Goal: Transaction & Acquisition: Purchase product/service

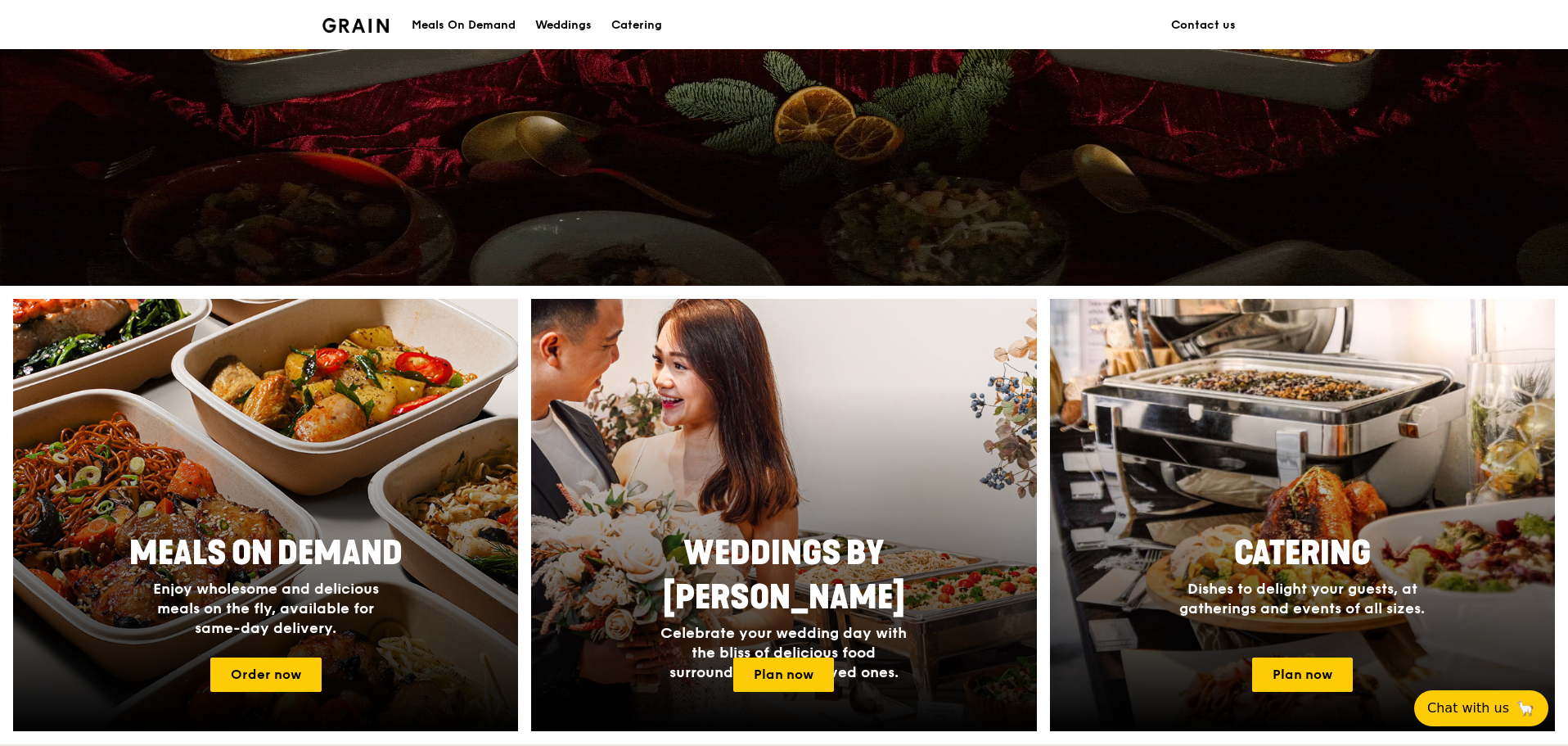
scroll to position [492, 0]
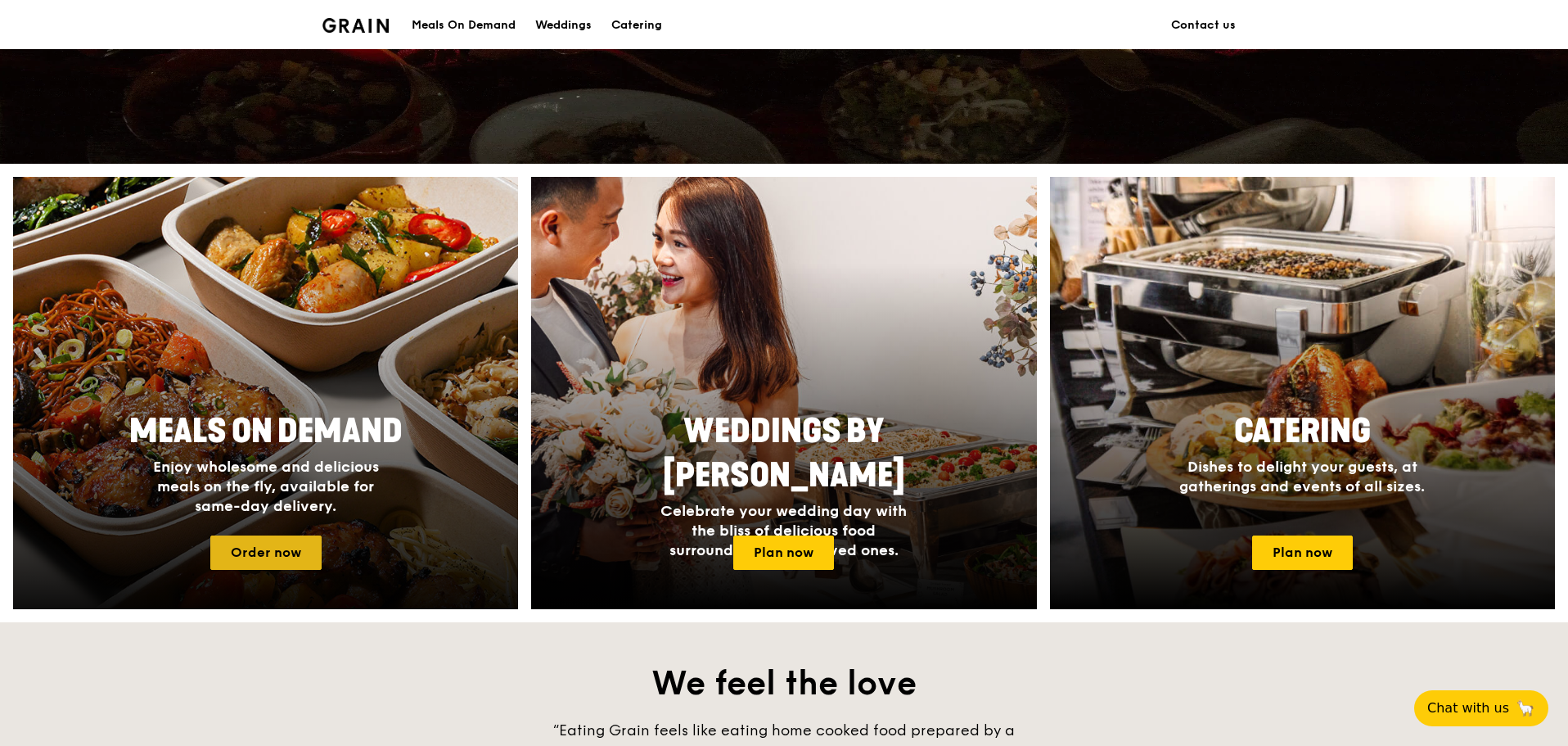
click at [290, 549] on link "Order now" at bounding box center [265, 553] width 111 height 34
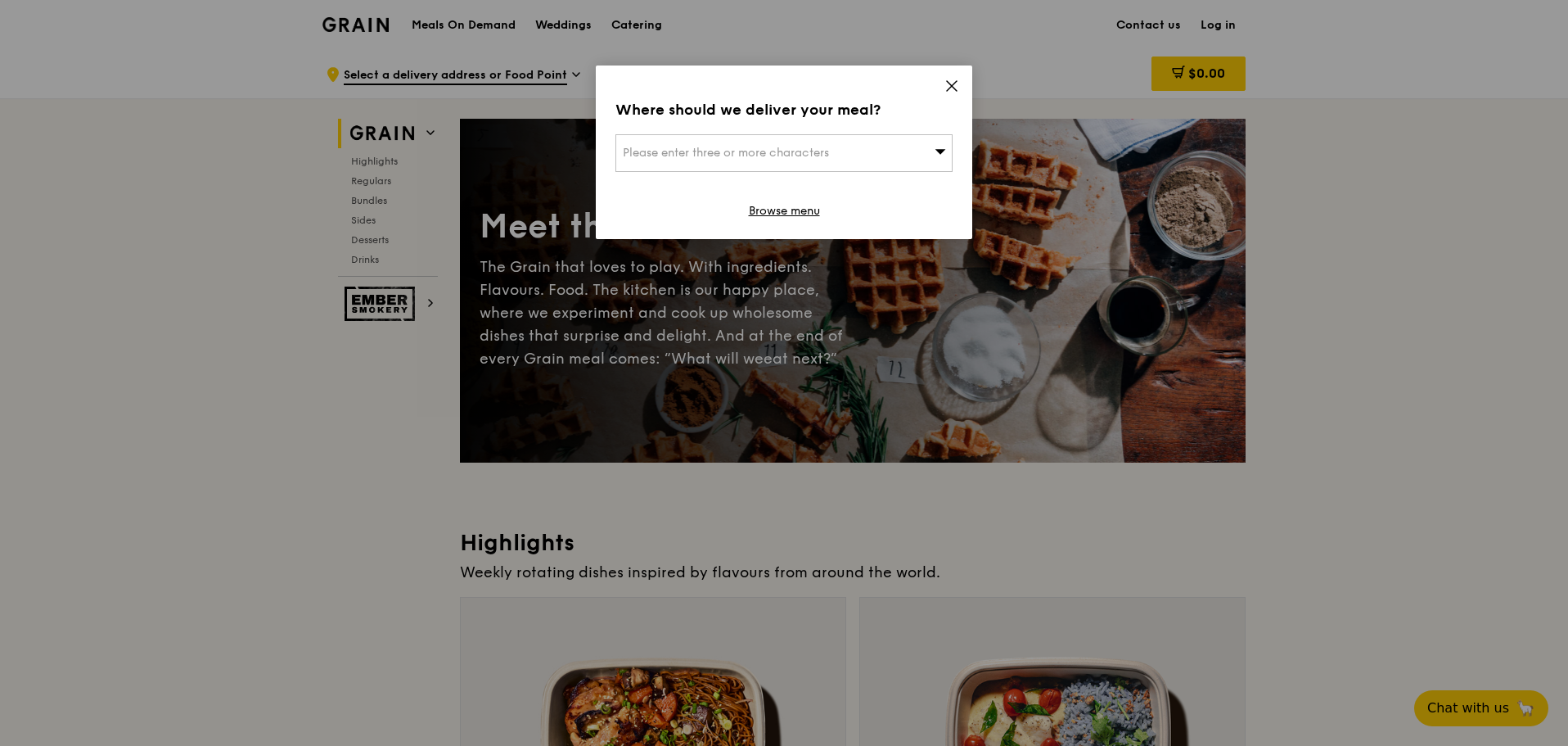
click at [896, 154] on div "Please enter three or more characters" at bounding box center [784, 154] width 337 height 38
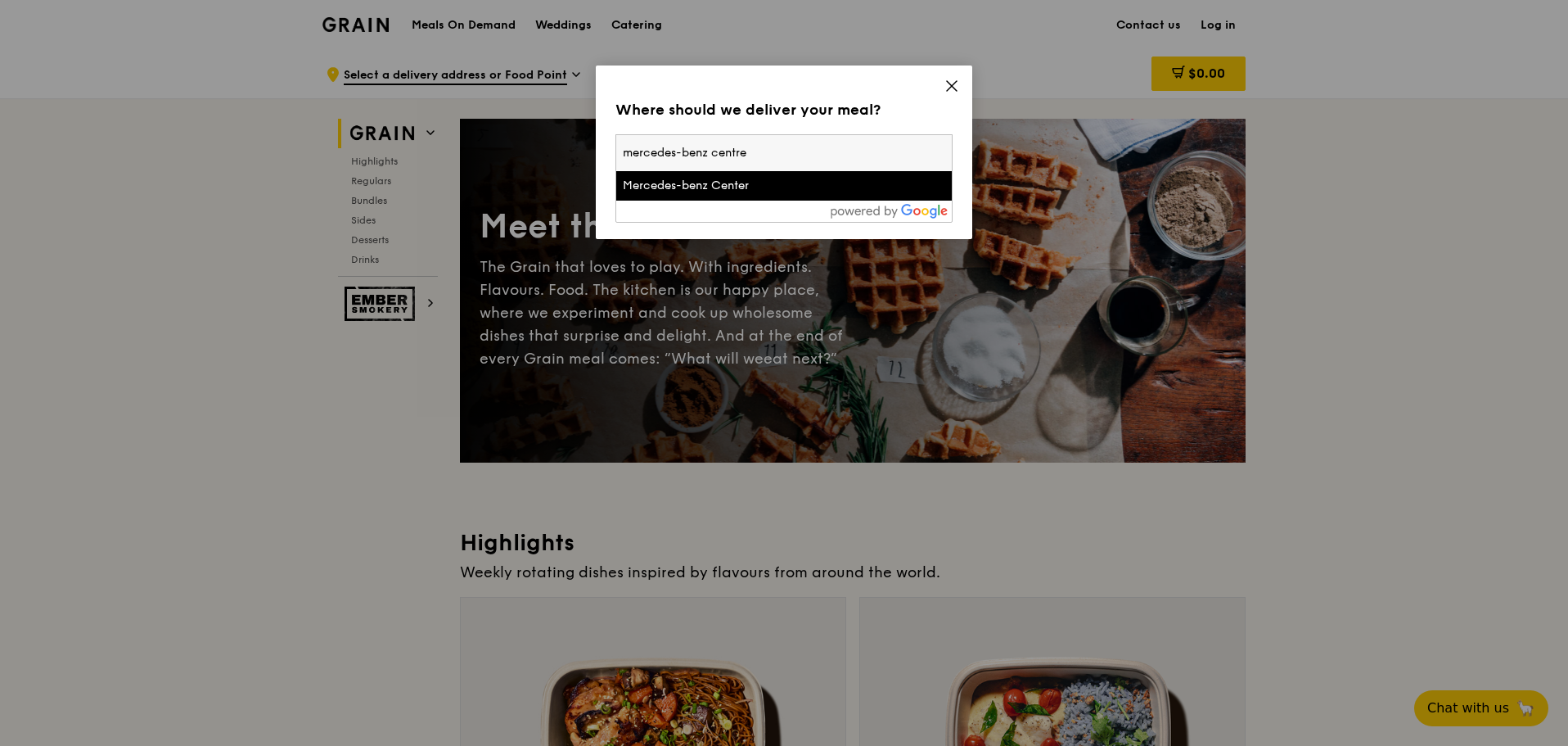
type input "mercedes-benz centre"
click at [824, 185] on div "Mercedes-benz Center" at bounding box center [743, 185] width 242 height 16
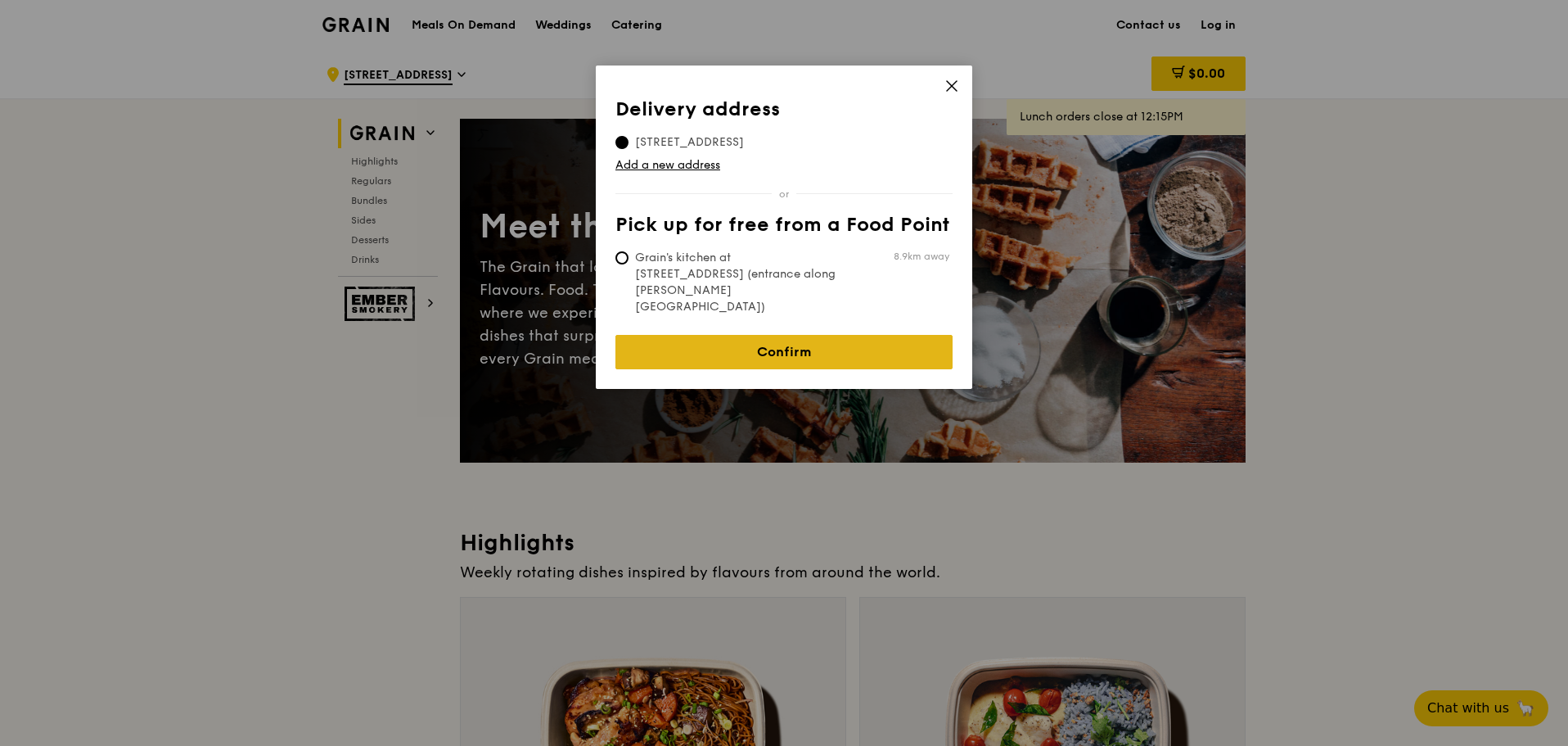
click at [797, 335] on link "Confirm" at bounding box center [784, 352] width 337 height 34
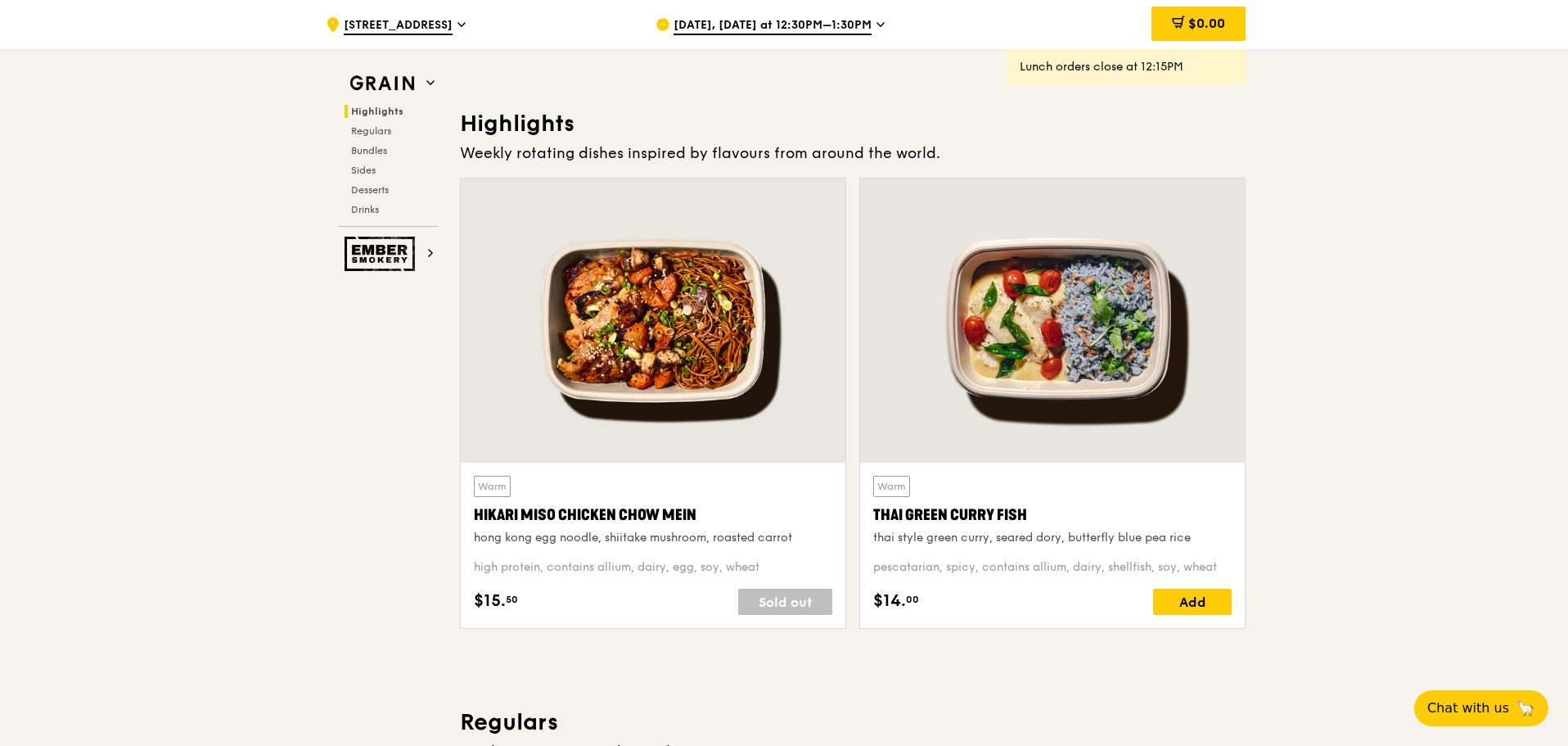
scroll to position [410, 0]
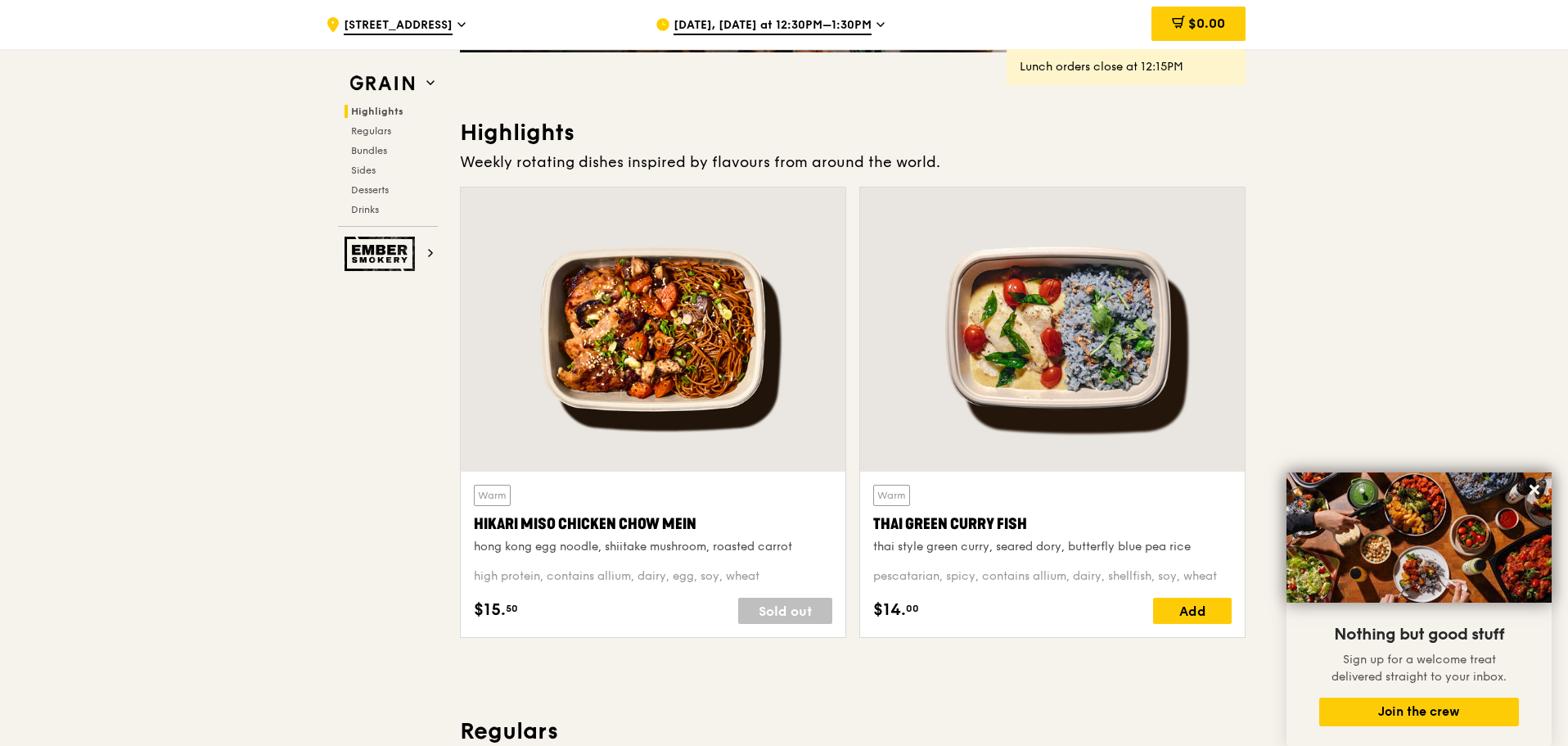
click at [757, 16] on div "[DATE], [DATE] at 12:30PM–1:30PM" at bounding box center [807, 24] width 303 height 49
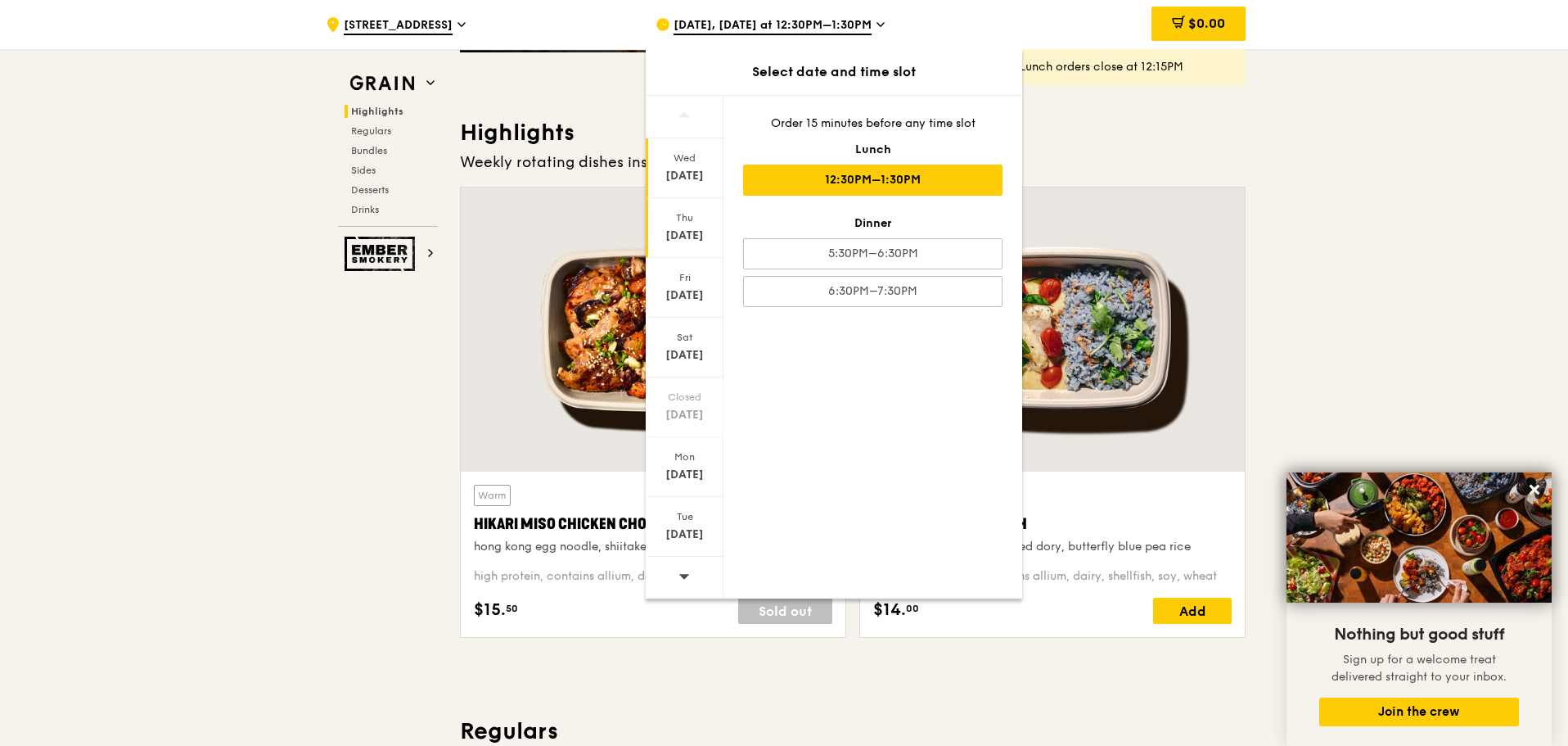
click at [694, 232] on div "[DATE]" at bounding box center [684, 235] width 72 height 16
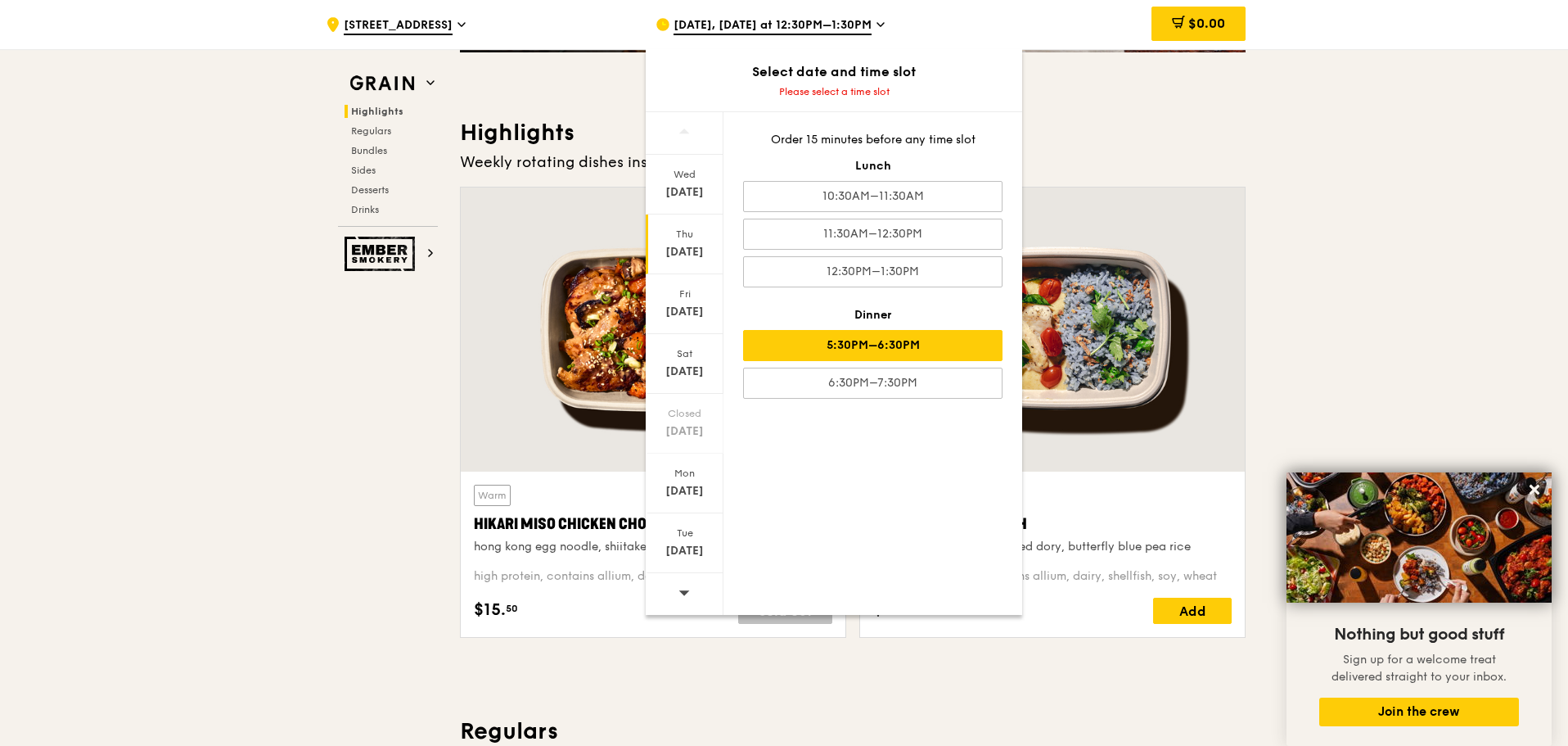
click at [909, 352] on div "5:30PM–6:30PM" at bounding box center [872, 346] width 259 height 31
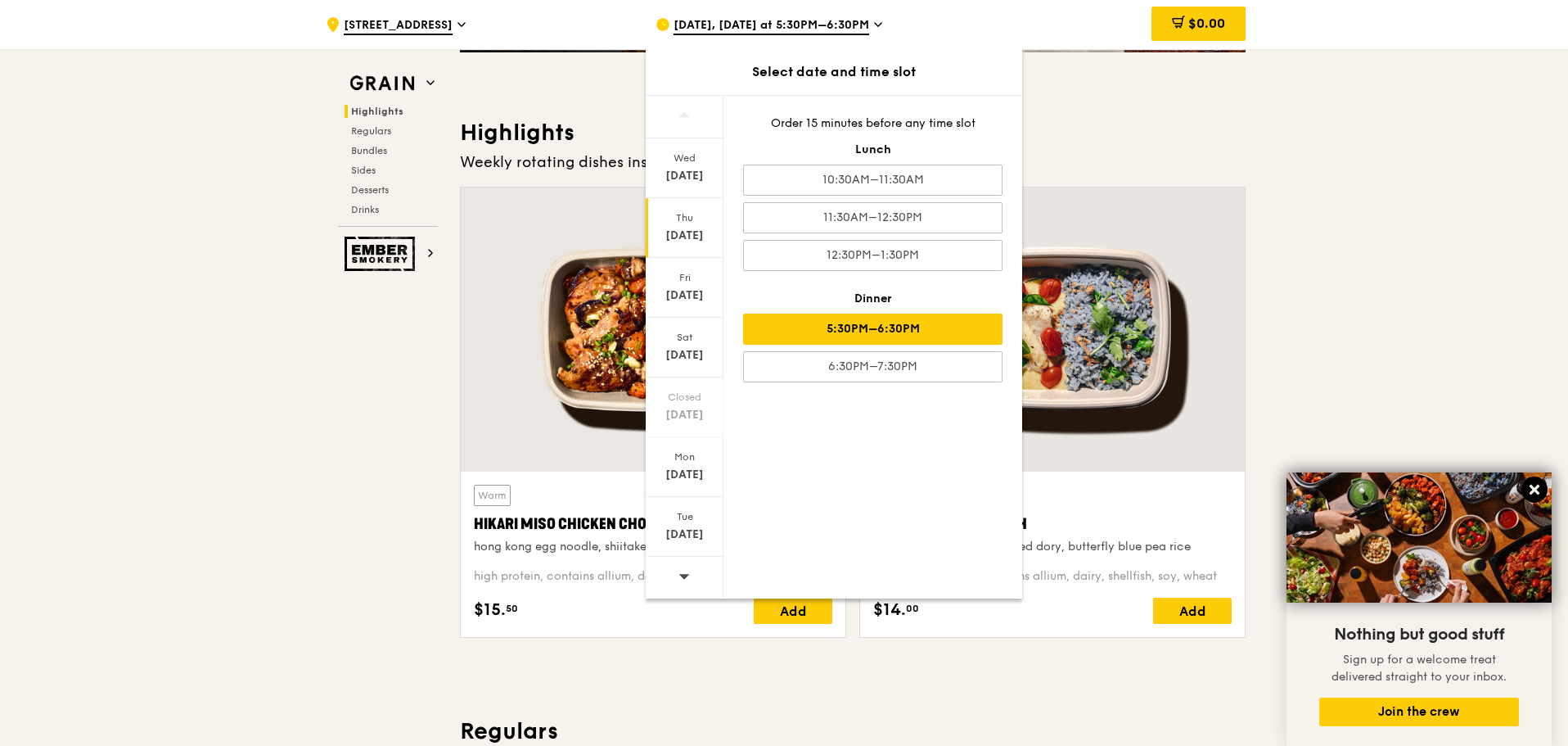
click at [1534, 487] on icon at bounding box center [1534, 489] width 15 height 15
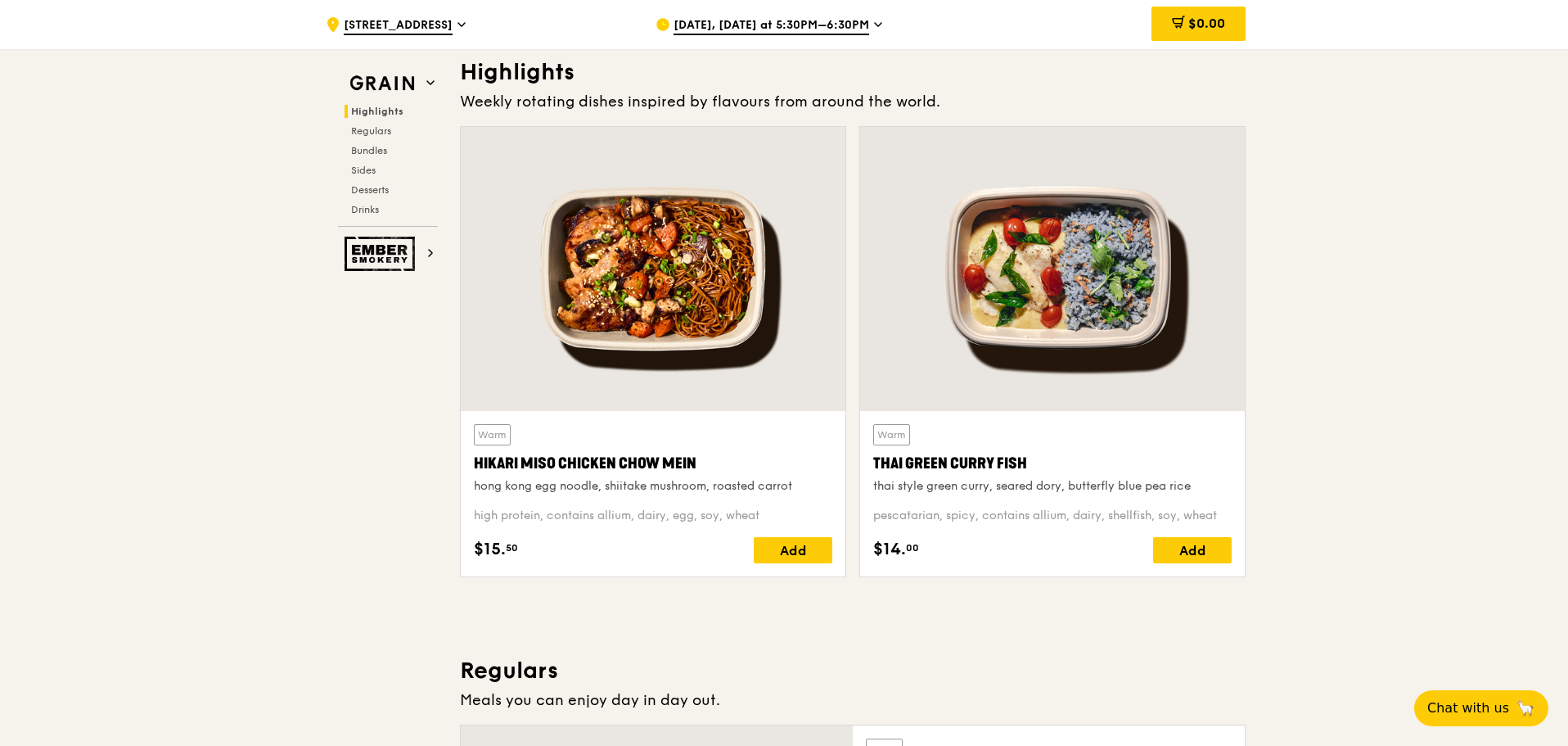
scroll to position [573, 0]
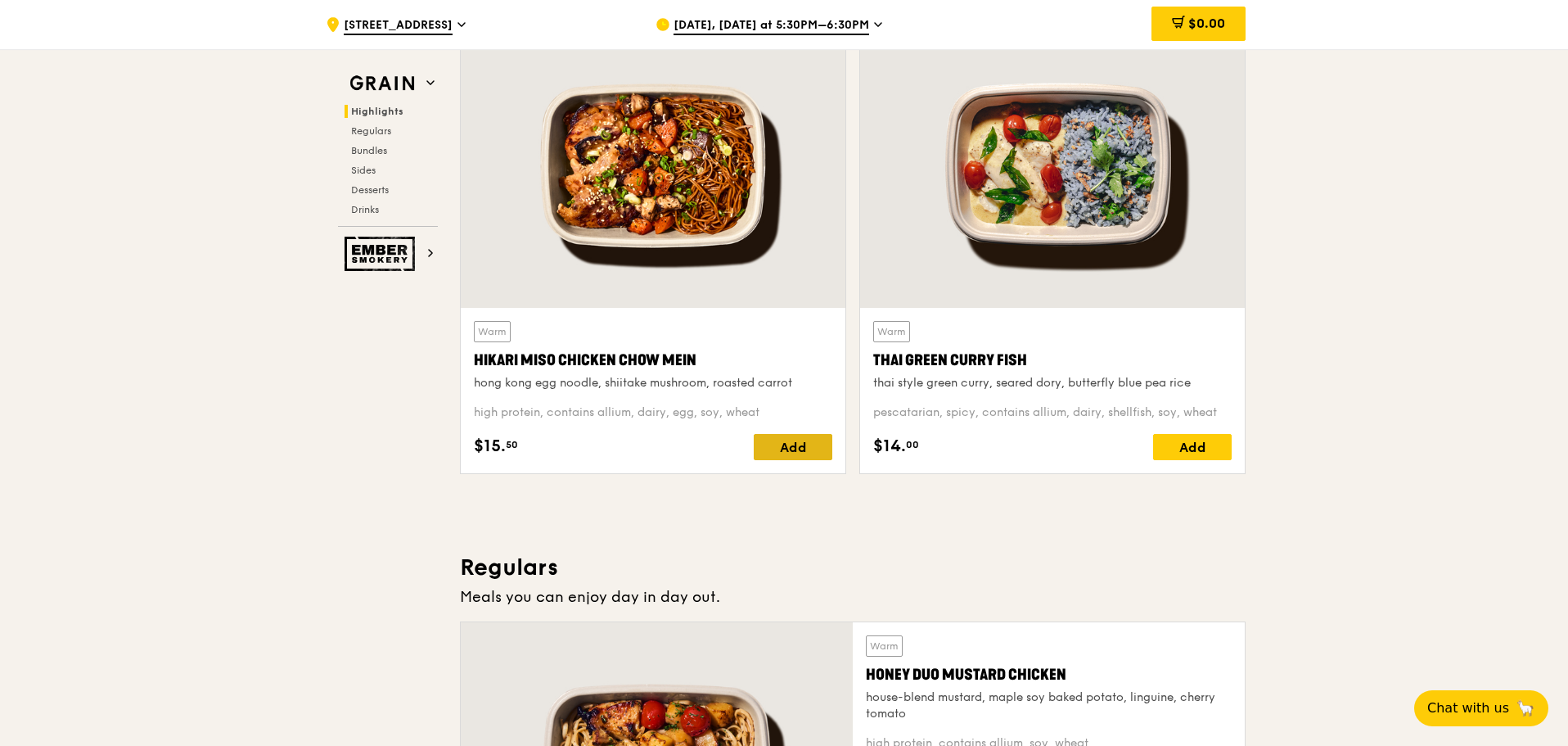
click at [787, 454] on div "Add" at bounding box center [792, 447] width 78 height 26
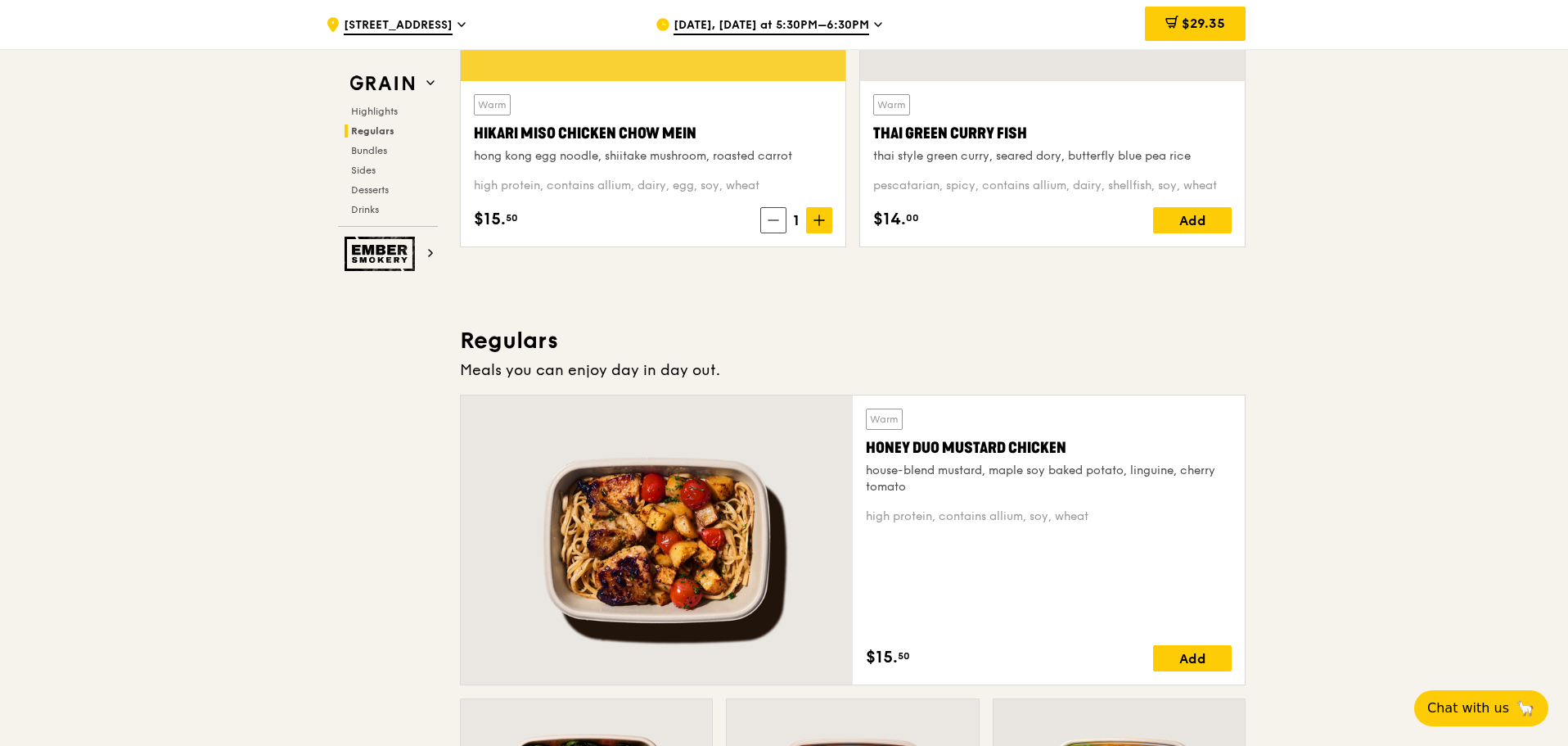
scroll to position [492, 0]
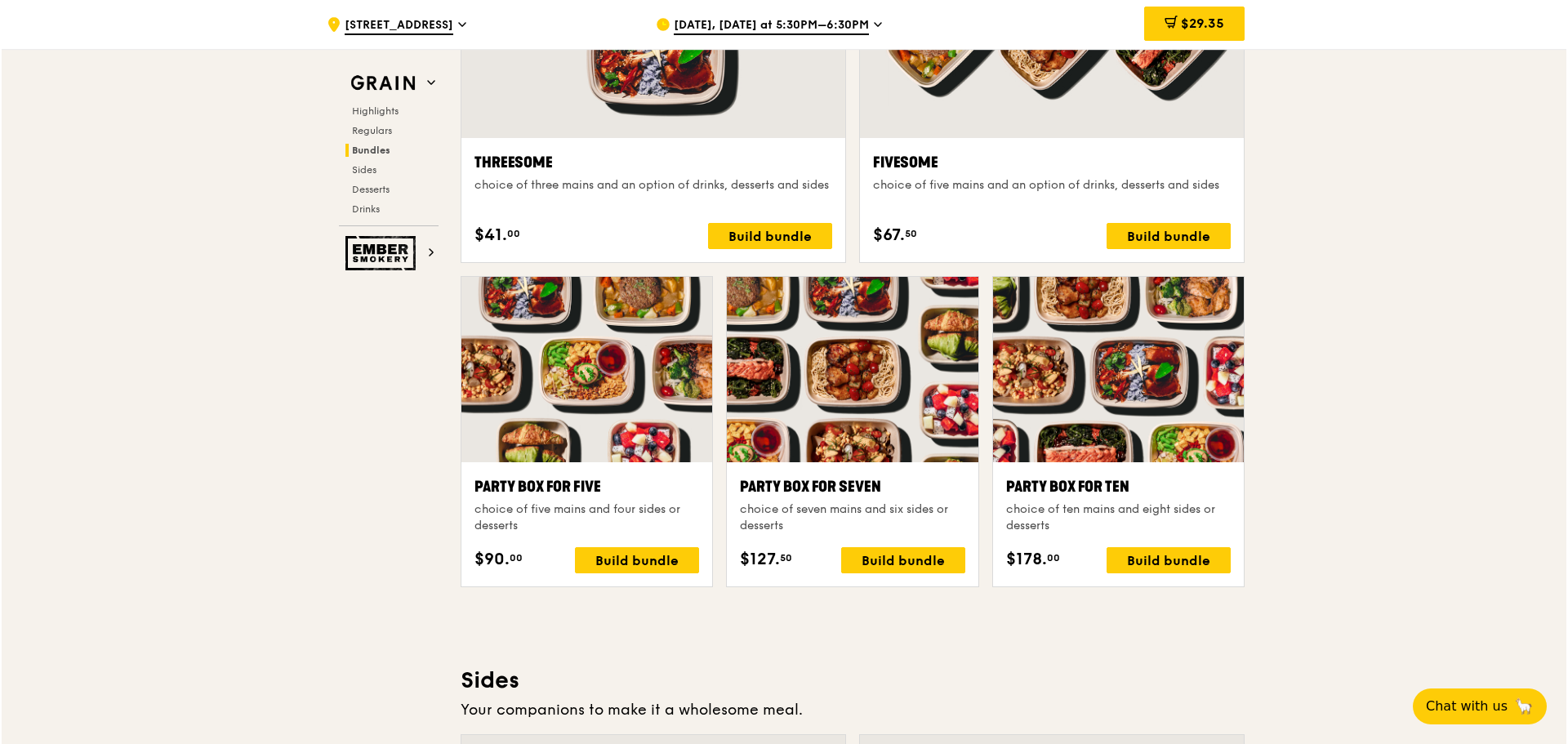
scroll to position [3184, 0]
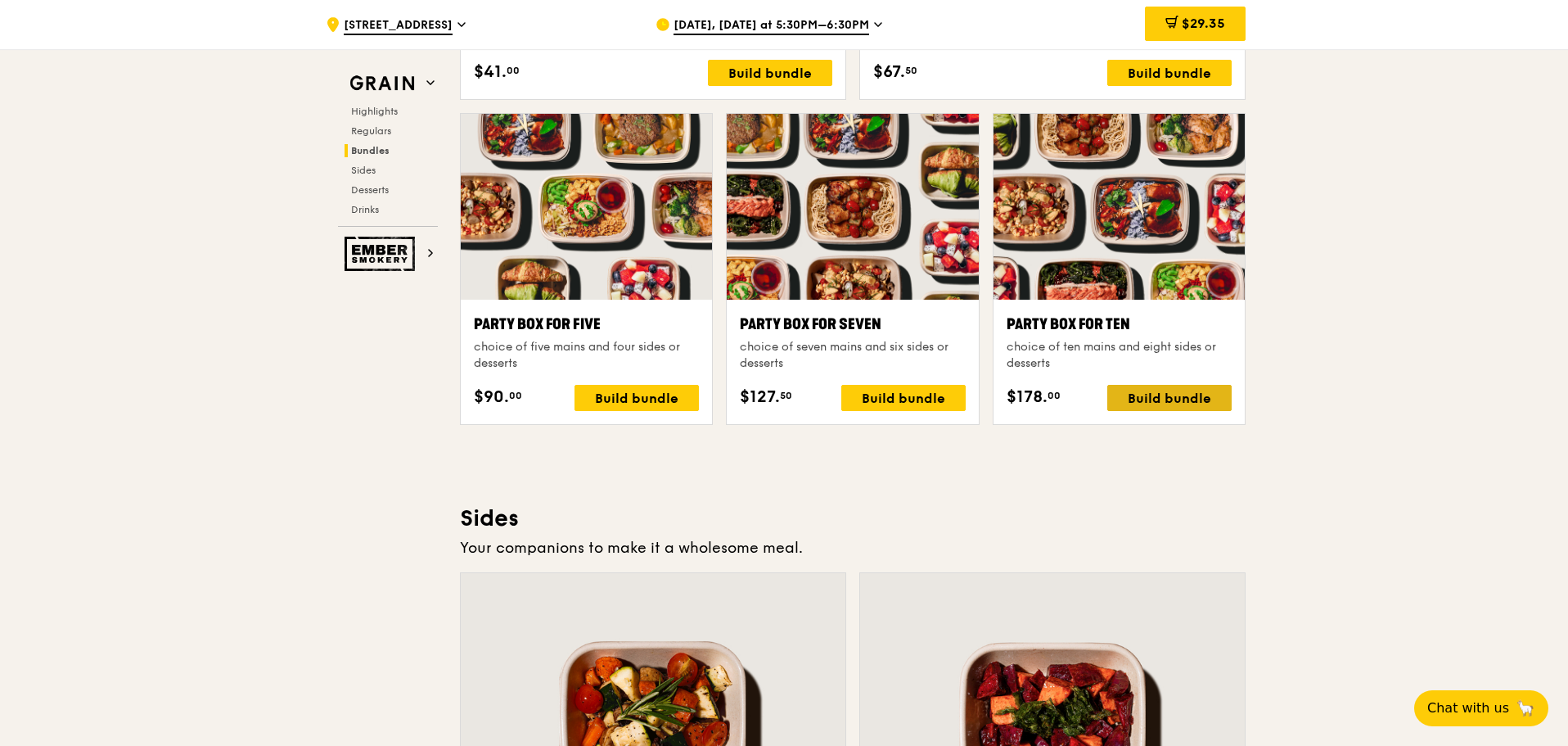
click at [1201, 400] on div "Build bundle" at bounding box center [1169, 398] width 124 height 26
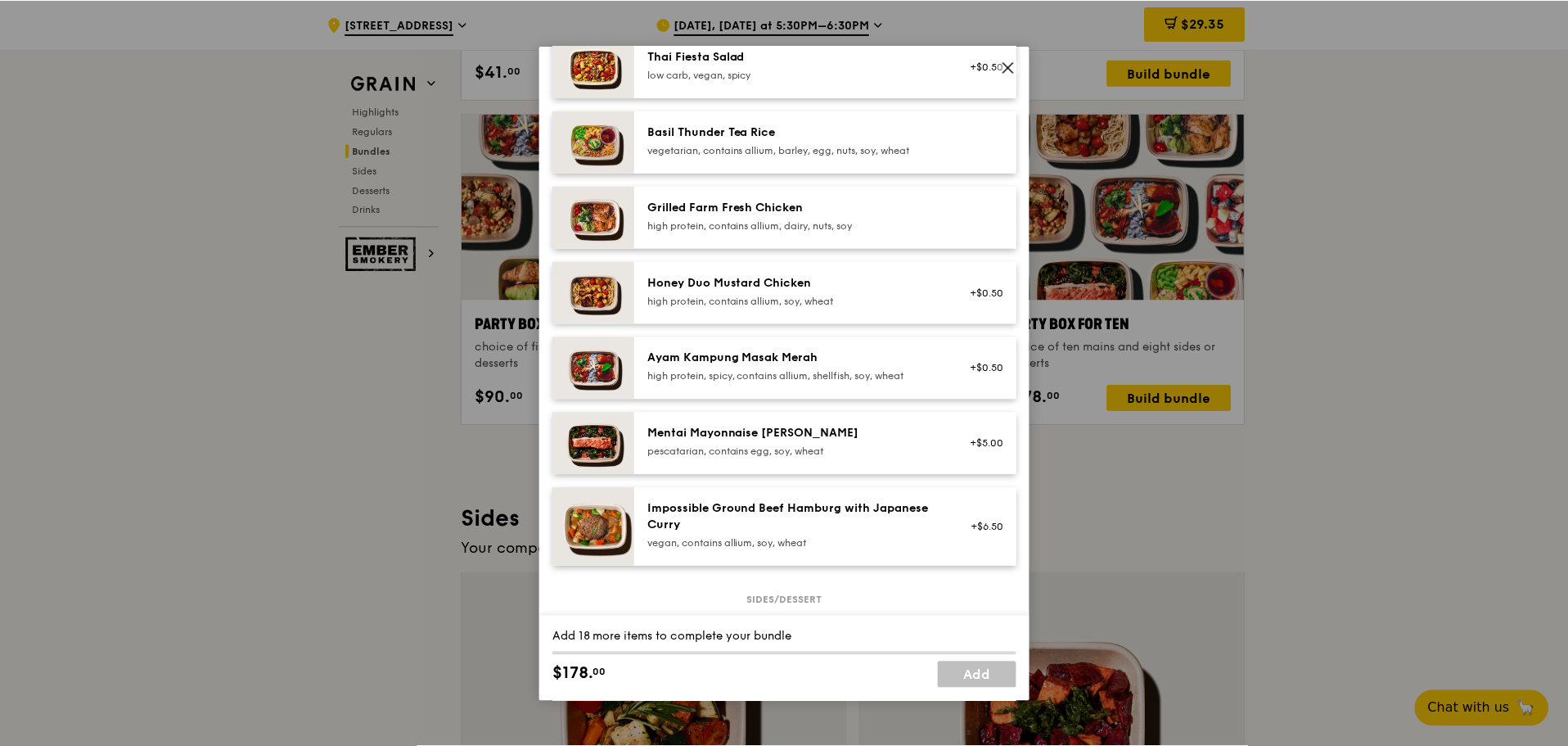
scroll to position [0, 0]
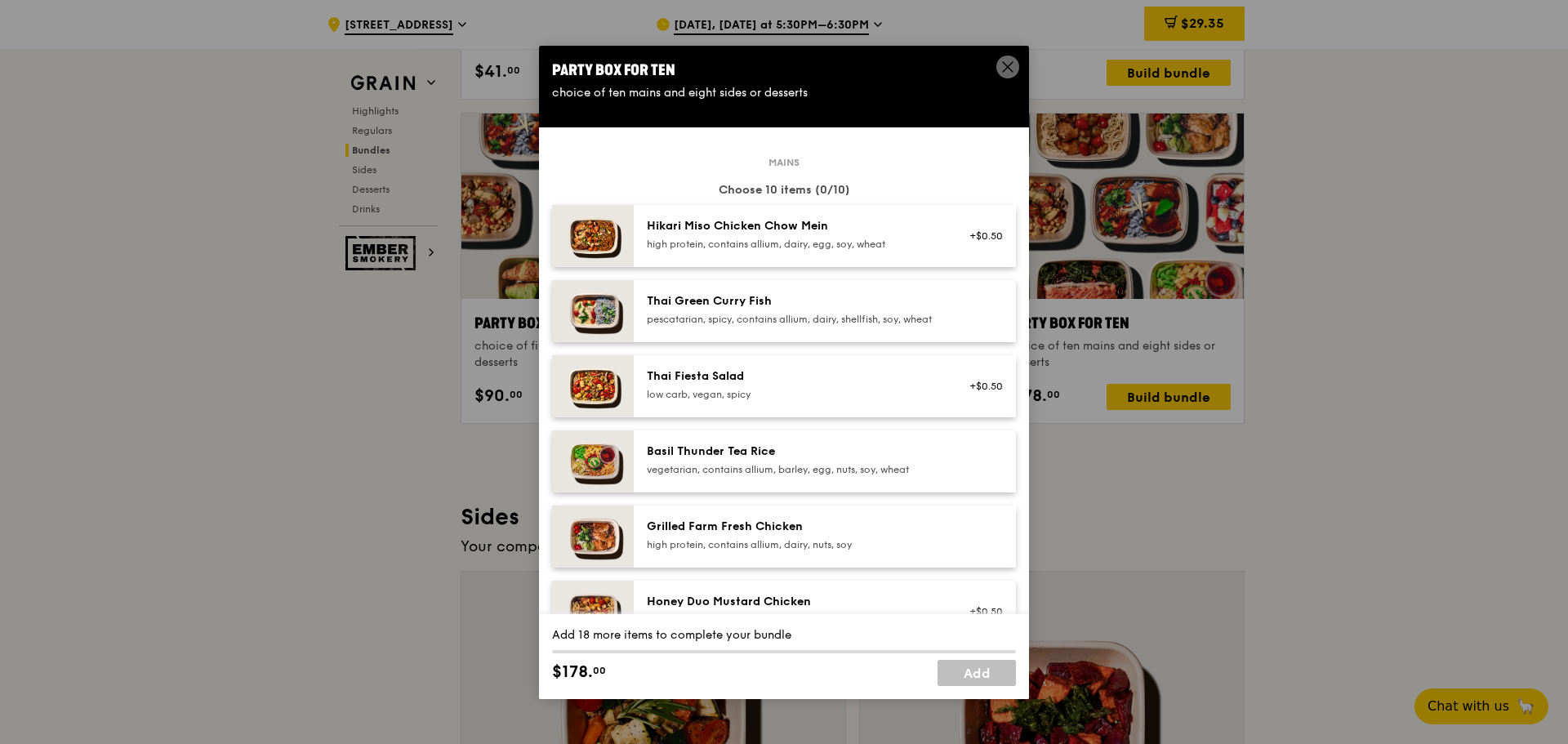
click at [1005, 71] on icon at bounding box center [1007, 66] width 15 height 15
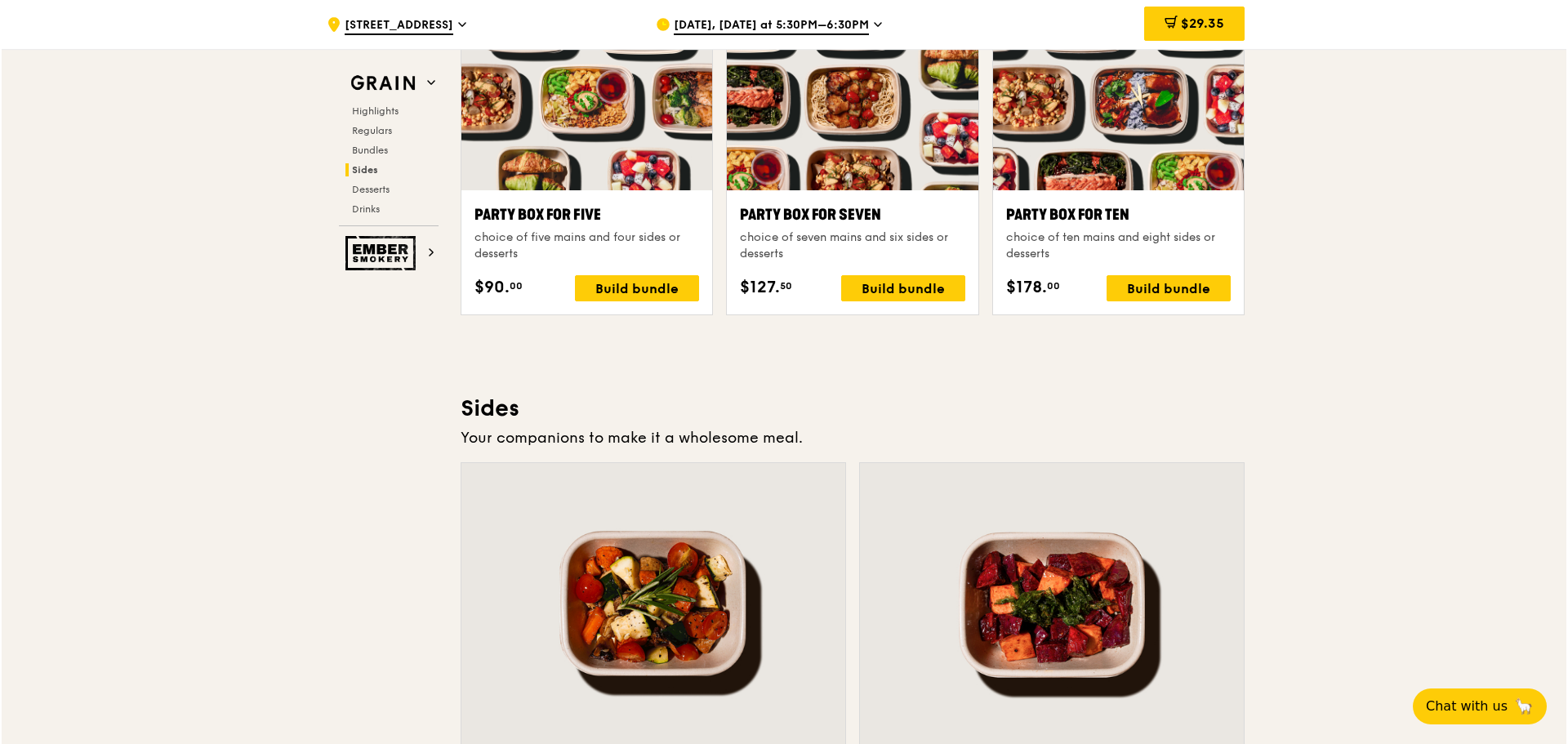
scroll to position [3102, 0]
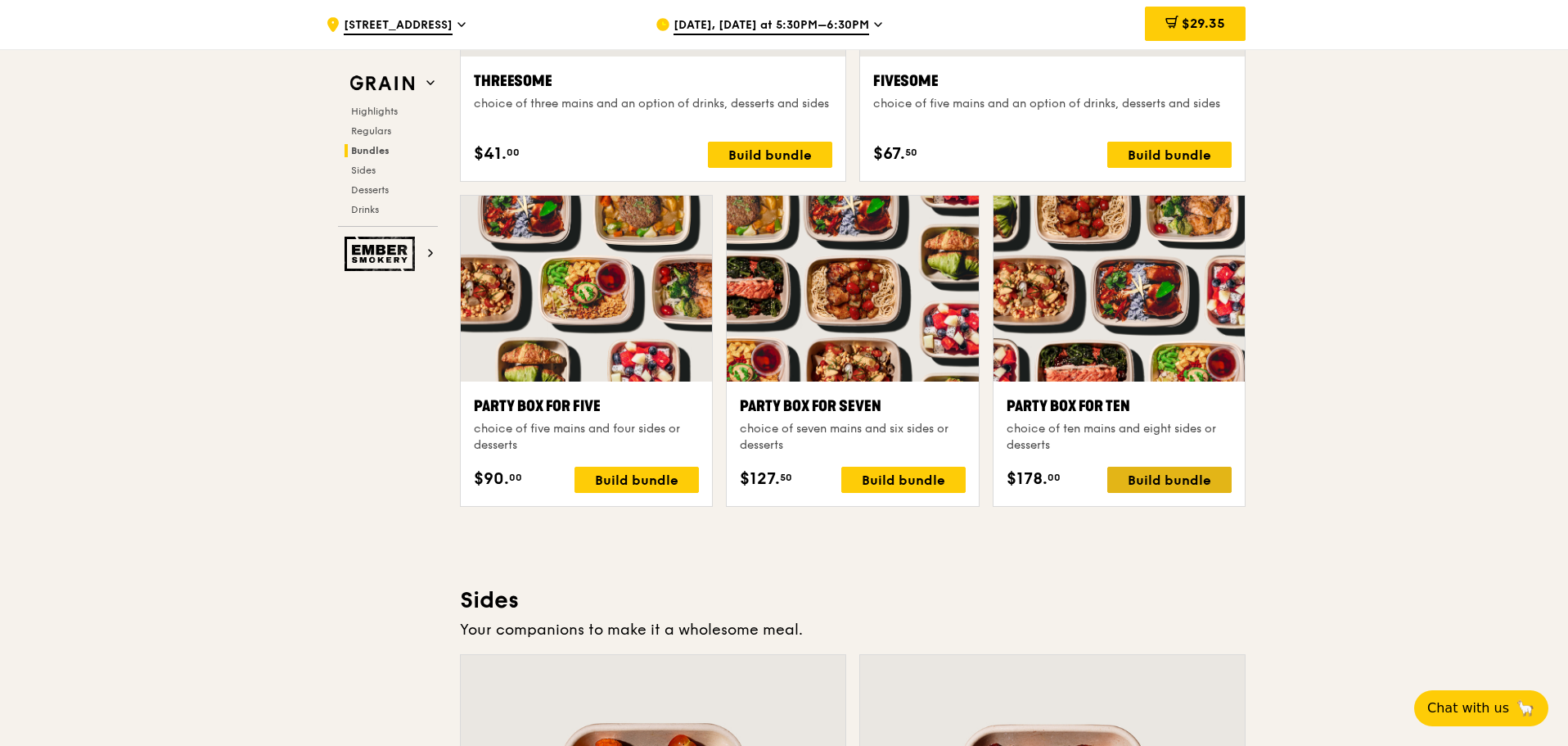
click at [1183, 479] on div "Build bundle" at bounding box center [1169, 480] width 124 height 26
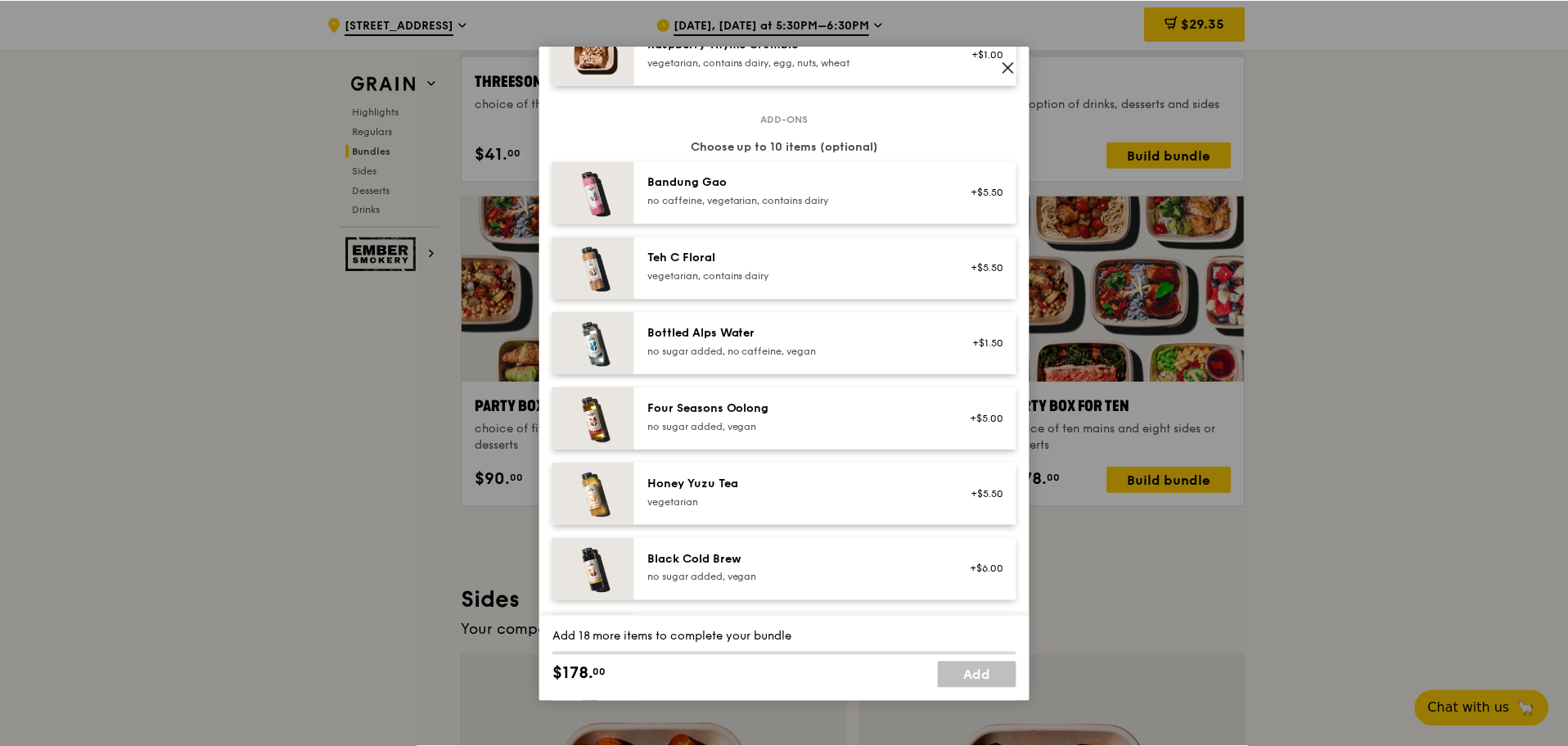
scroll to position [1874, 0]
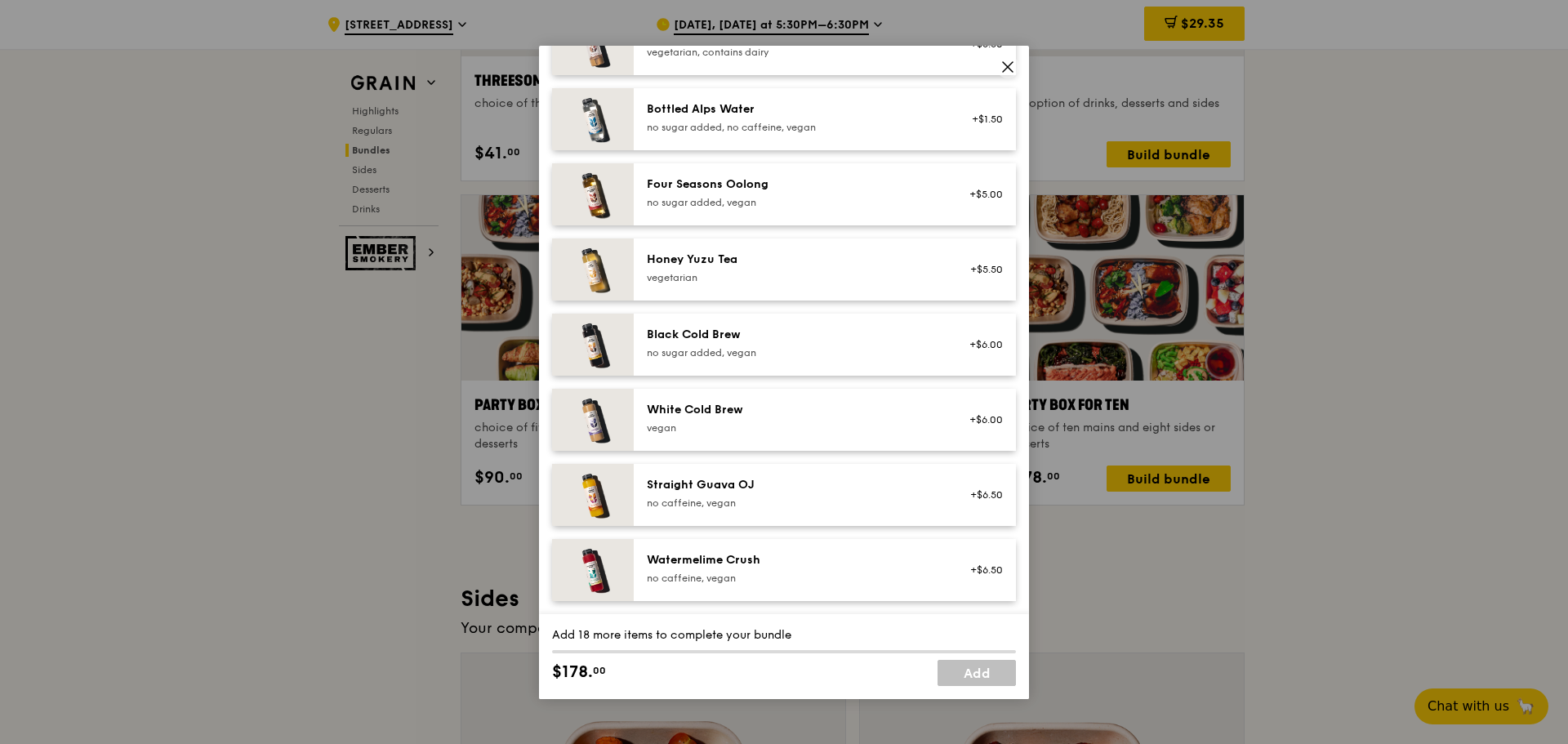
click at [1005, 62] on icon at bounding box center [1007, 66] width 15 height 15
